Goal: Information Seeking & Learning: Learn about a topic

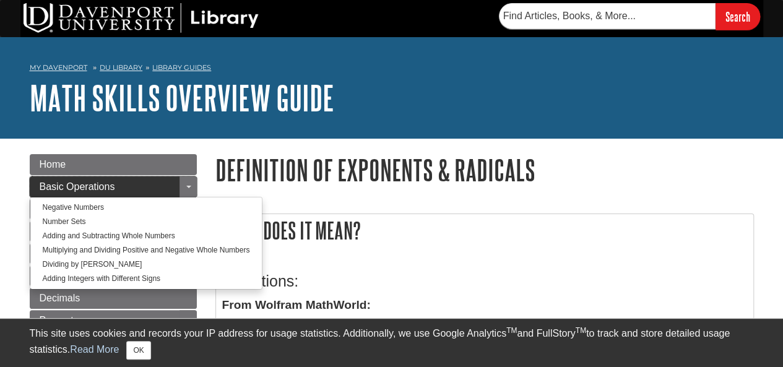
click at [92, 188] on span "Basic Operations" at bounding box center [77, 186] width 75 height 11
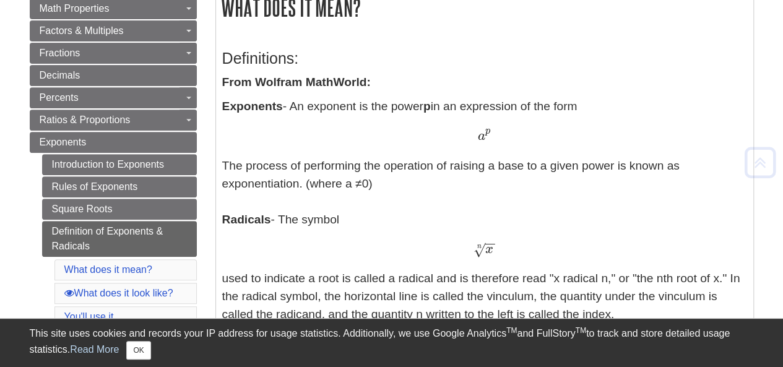
scroll to position [239, 0]
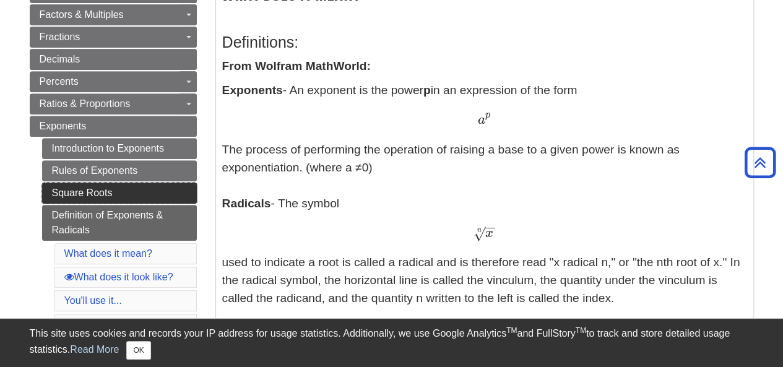
click at [87, 187] on link "Square Roots" at bounding box center [119, 193] width 155 height 21
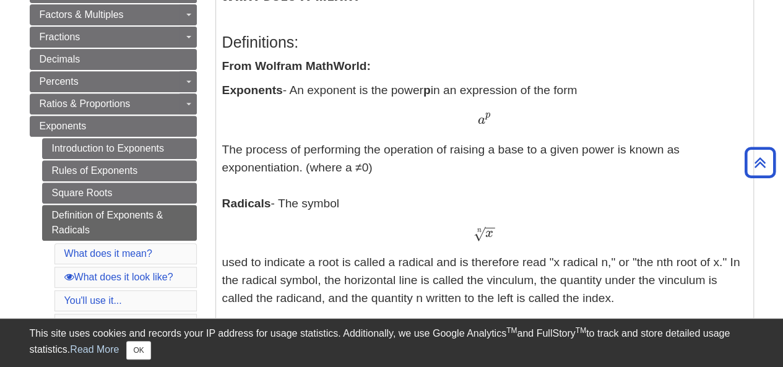
scroll to position [0, 0]
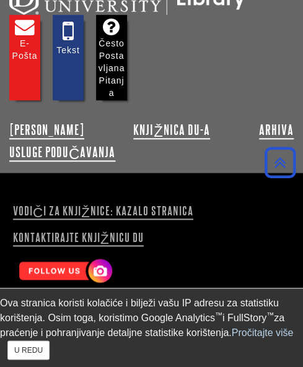
scroll to position [3788, 0]
